Goal: Information Seeking & Learning: Learn about a topic

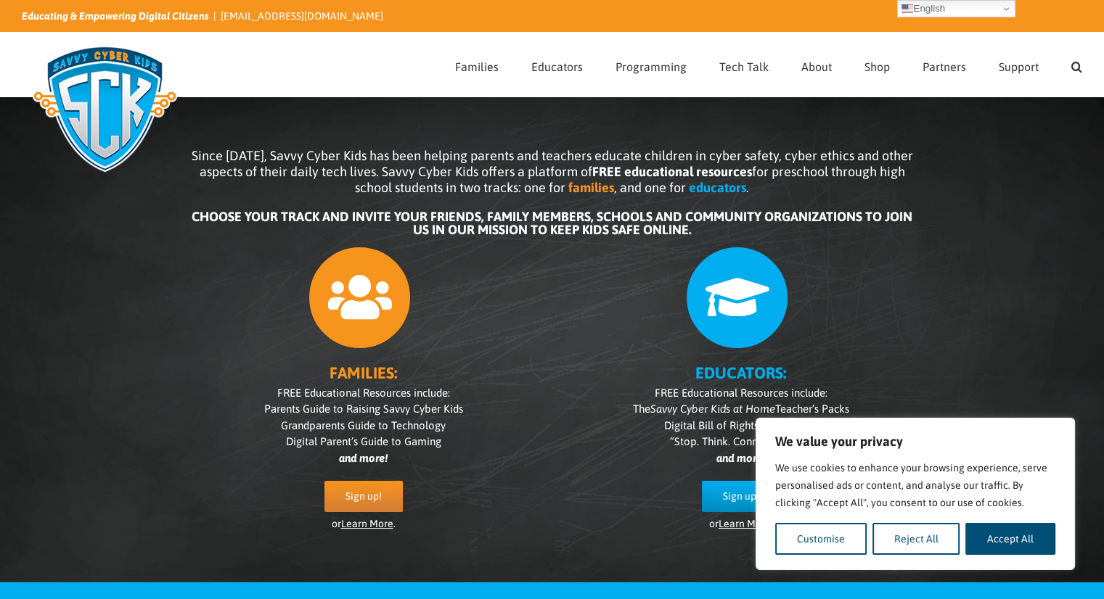
click at [1017, 298] on div "Since 2007, Savvy Cyber Kids has been helping parents and teachers educate chil…" at bounding box center [552, 328] width 1104 height 507
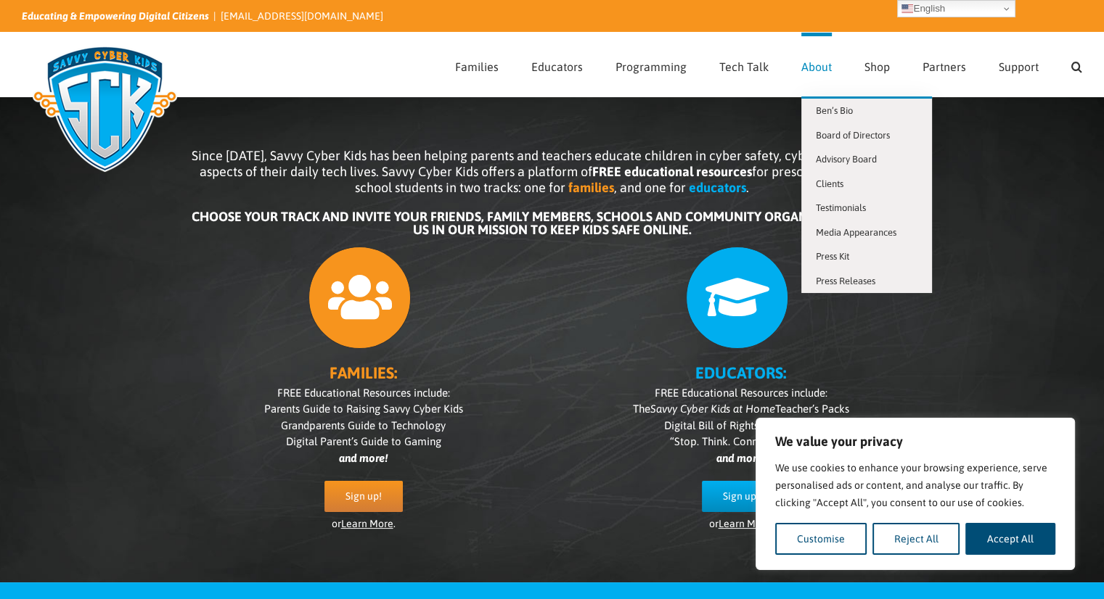
click at [821, 65] on span "About" at bounding box center [816, 67] width 30 height 12
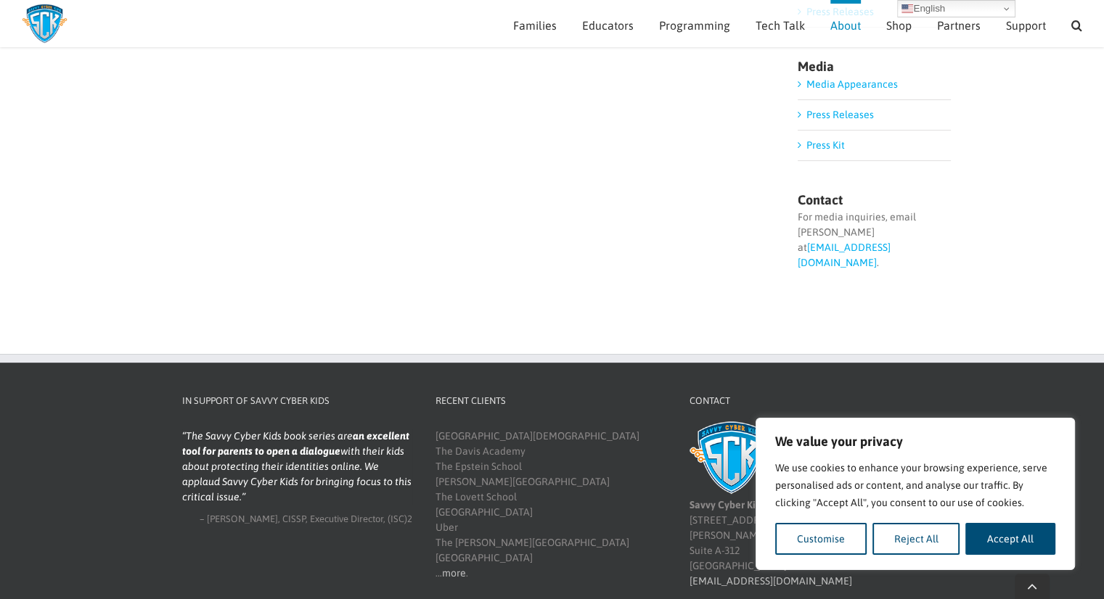
scroll to position [496, 0]
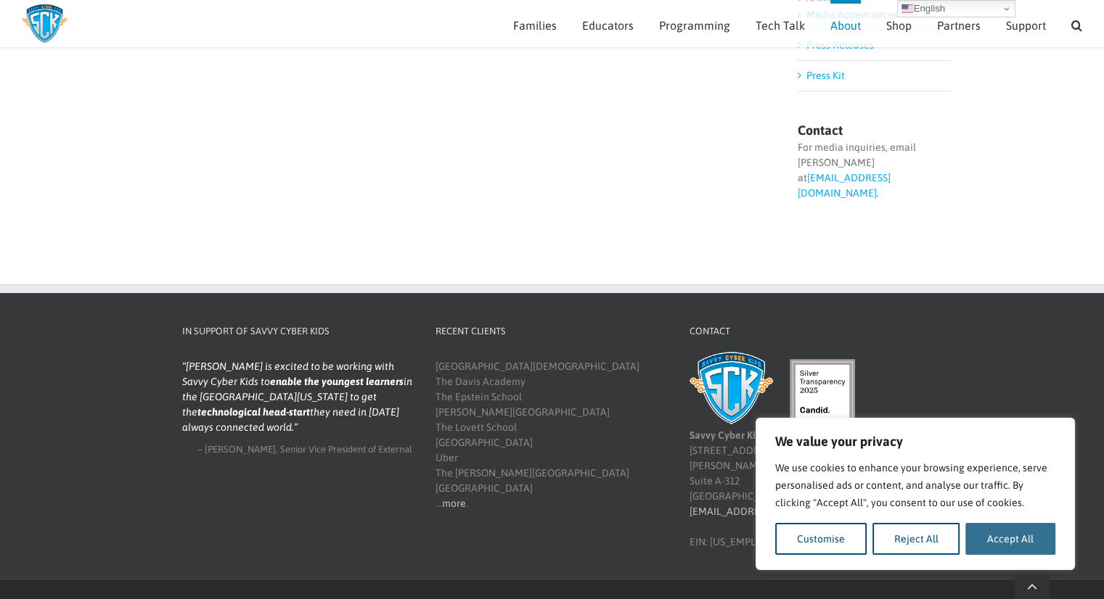
click at [1016, 533] on button "Accept All" at bounding box center [1010, 539] width 90 height 32
checkbox input "true"
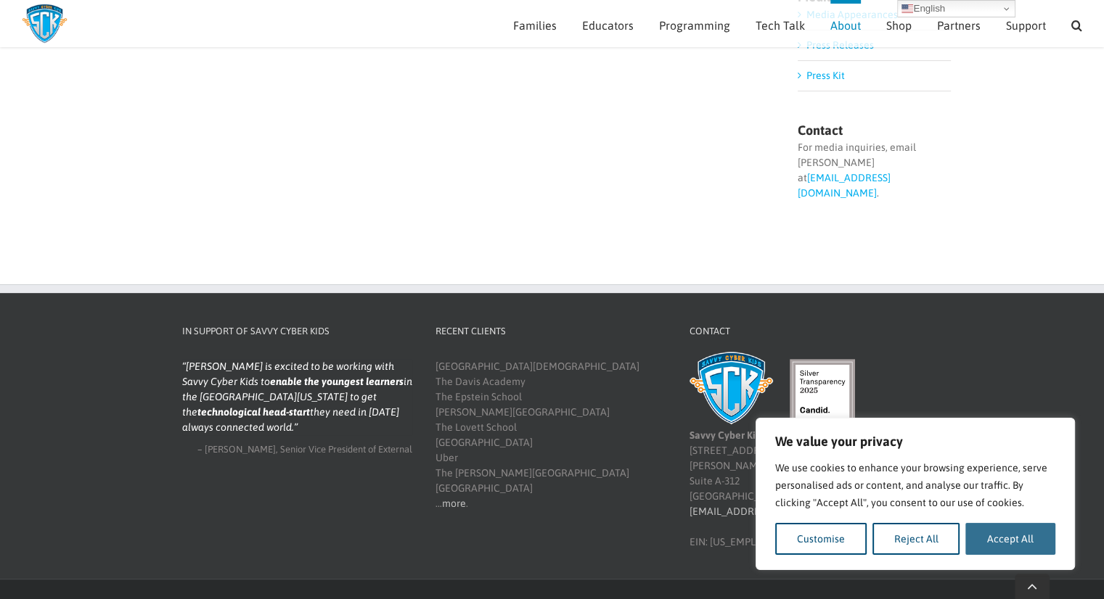
checkbox input "true"
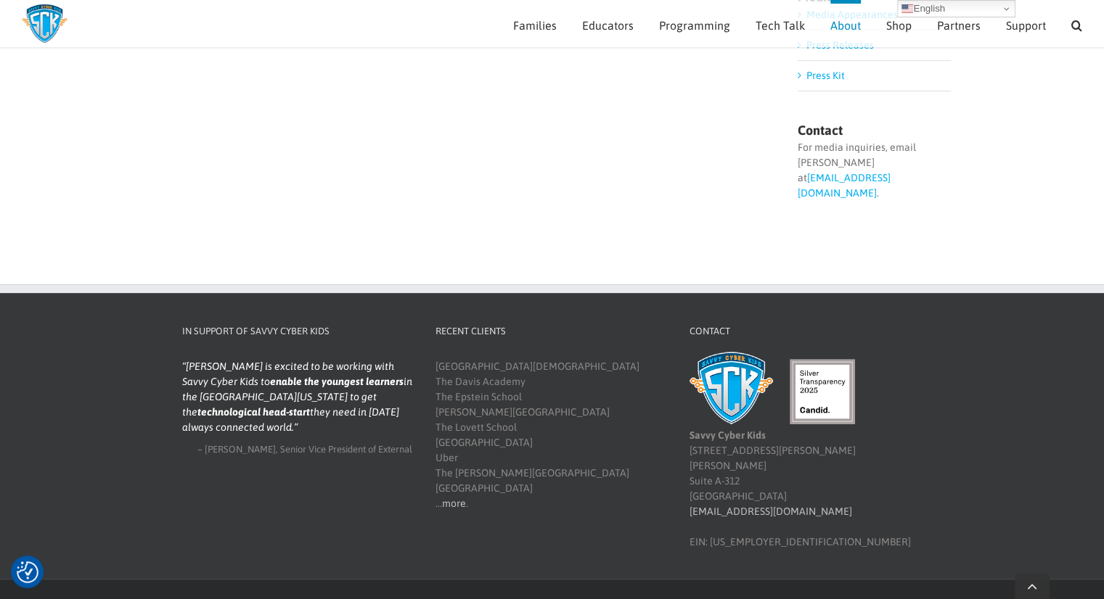
scroll to position [0, 0]
click at [452, 498] on link "more" at bounding box center [454, 504] width 24 height 12
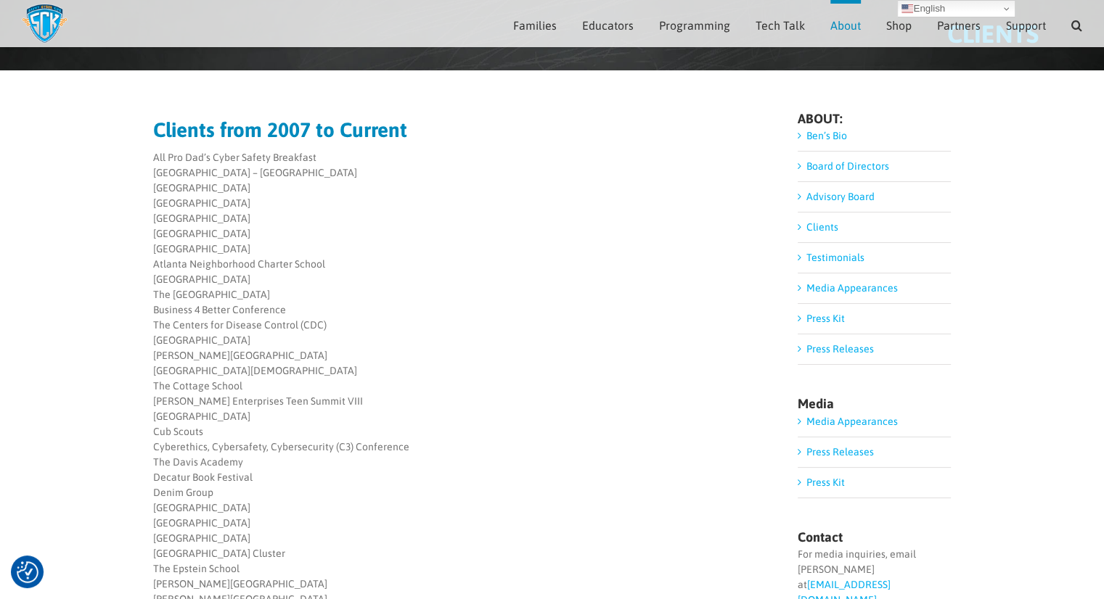
scroll to position [74, 0]
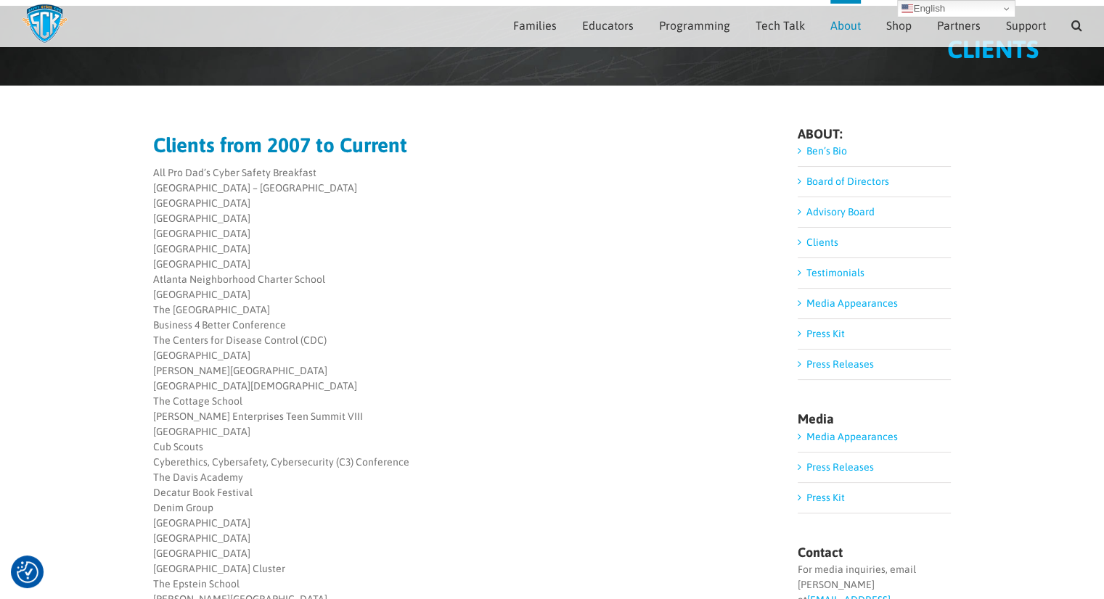
click at [837, 183] on link "Board of Directors" at bounding box center [847, 182] width 83 height 12
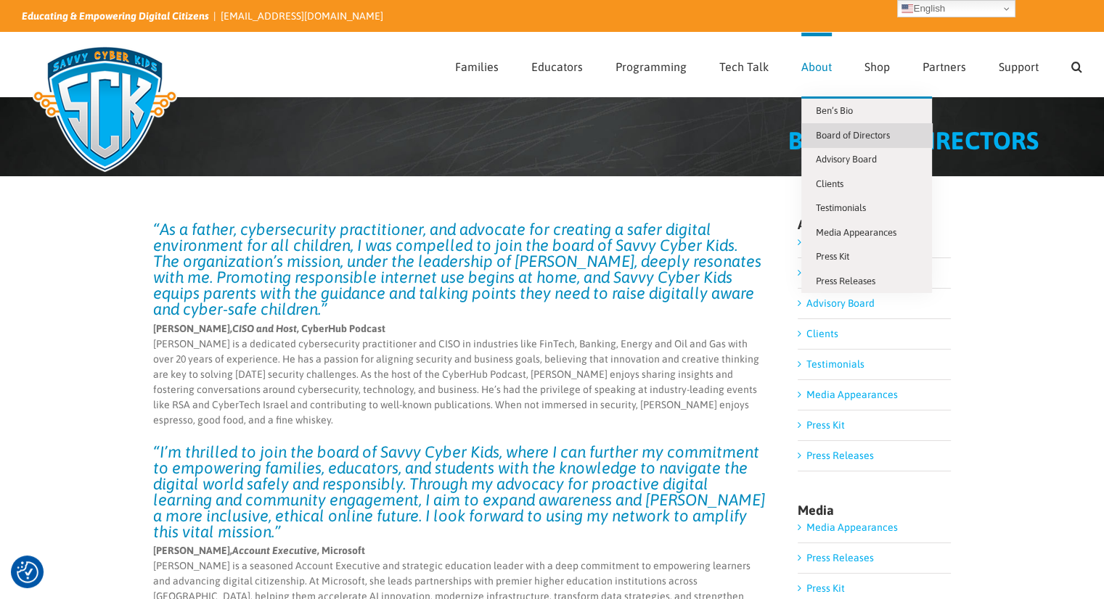
click at [816, 66] on span "About" at bounding box center [816, 67] width 30 height 12
